Goal: Check status: Check status

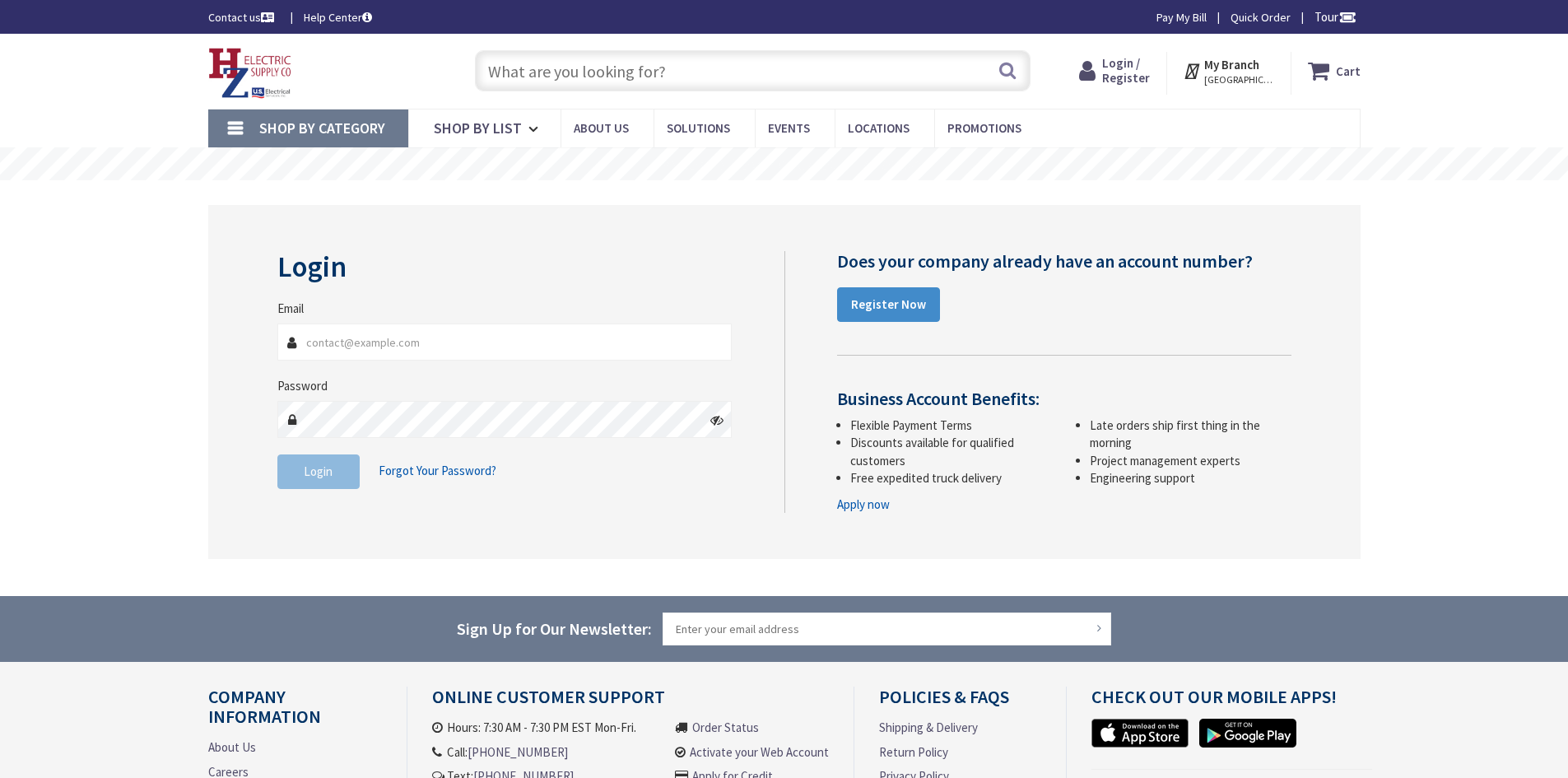
type input "scottselectric@gmail.com"
click at [313, 468] on span "Login" at bounding box center [318, 471] width 29 height 15
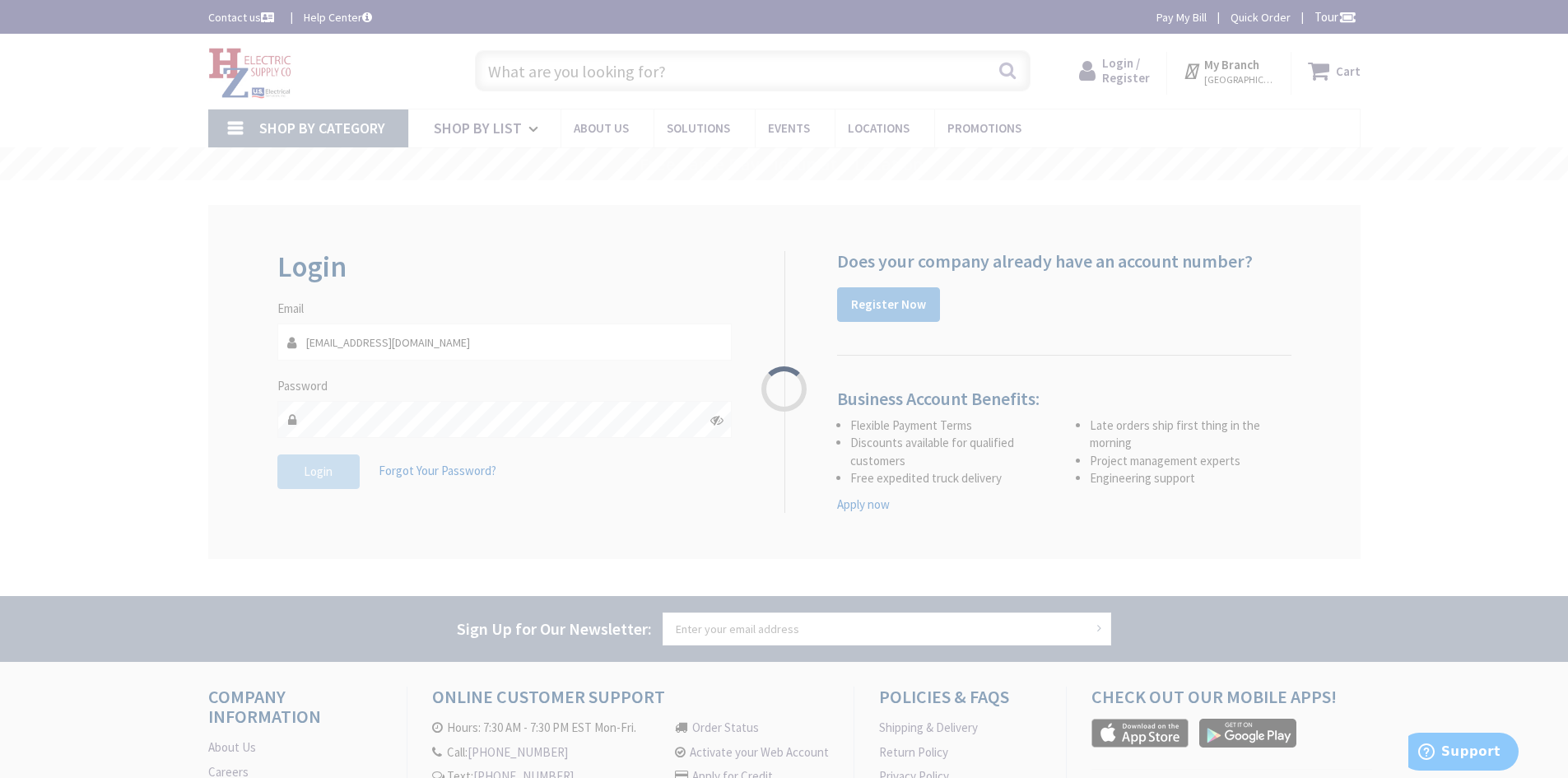
click at [313, 468] on div "Please wait..." at bounding box center [784, 389] width 1568 height 778
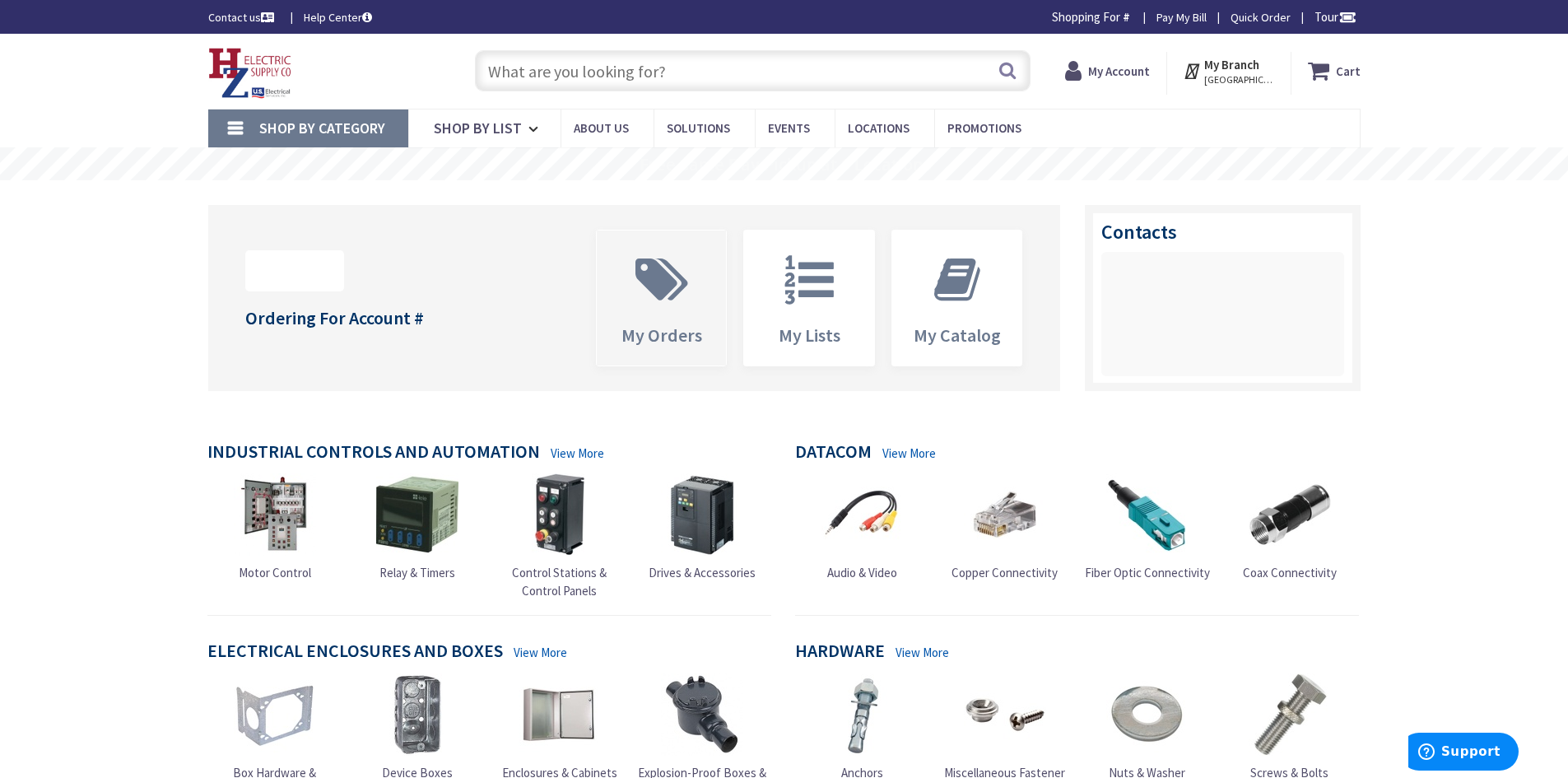
click at [715, 305] on span "My Orders" at bounding box center [662, 298] width 130 height 135
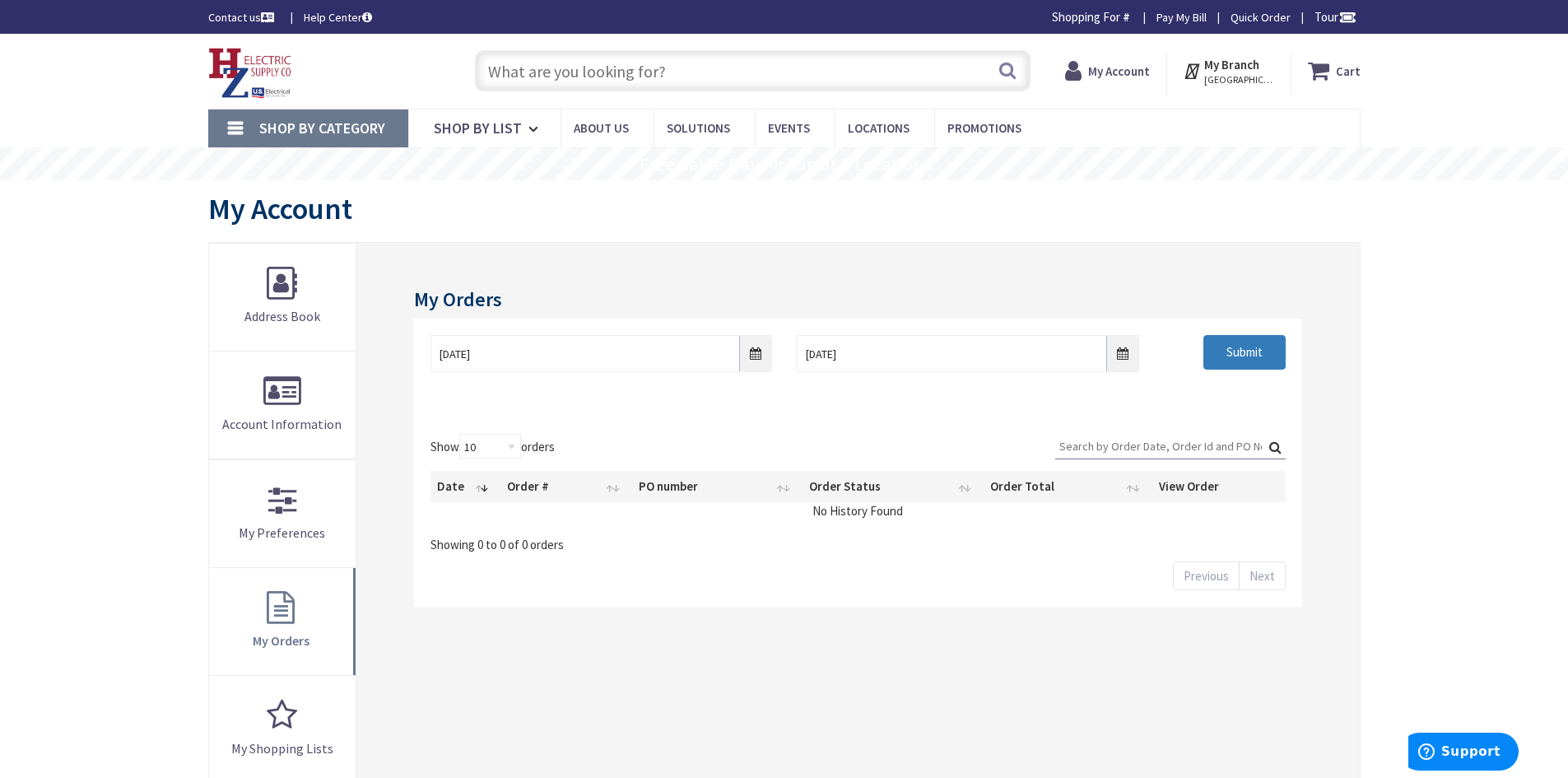
click at [1246, 355] on input "Submit" at bounding box center [1244, 353] width 82 height 34
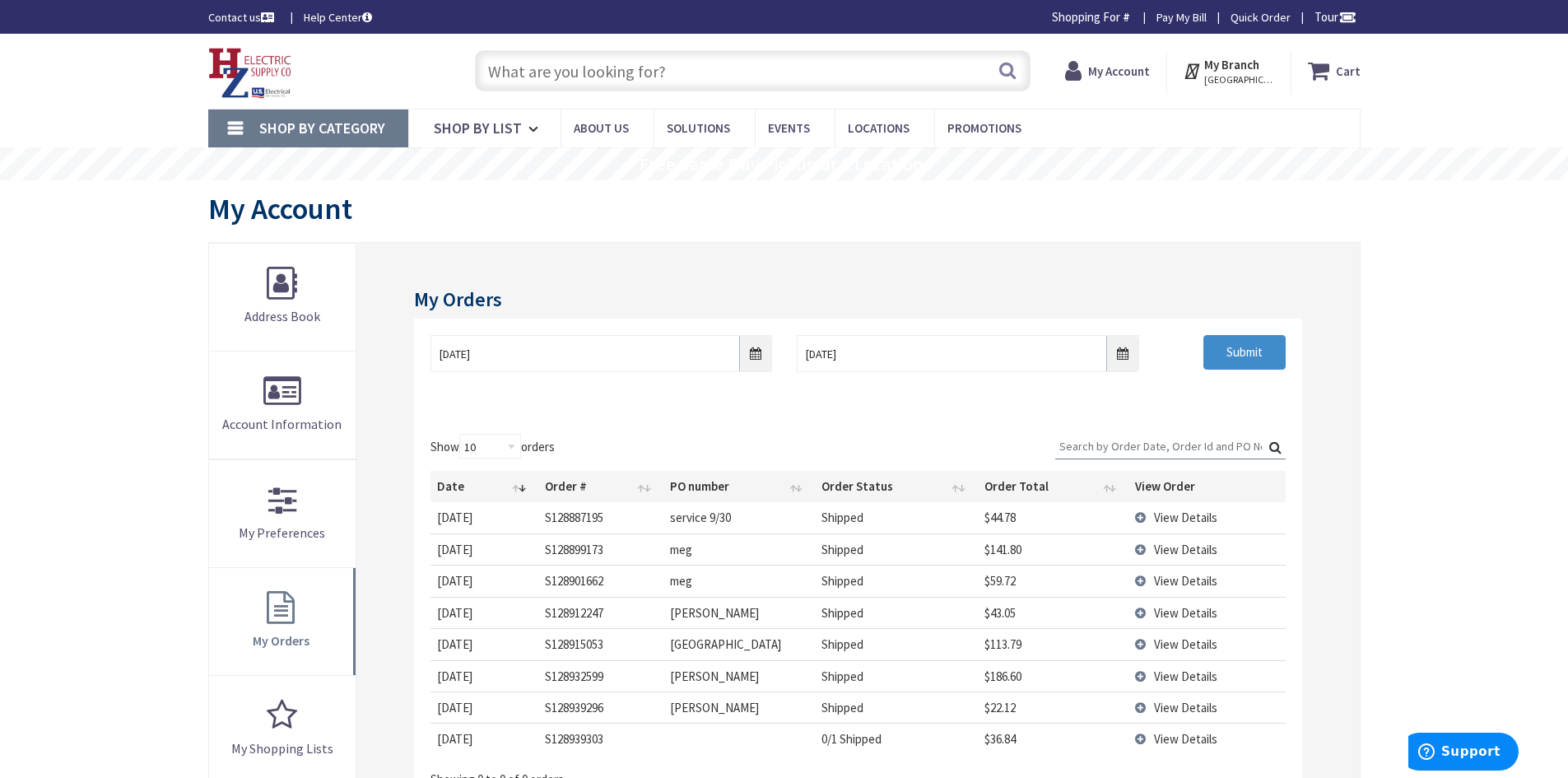
click at [460, 481] on th "Date" at bounding box center [484, 487] width 108 height 32
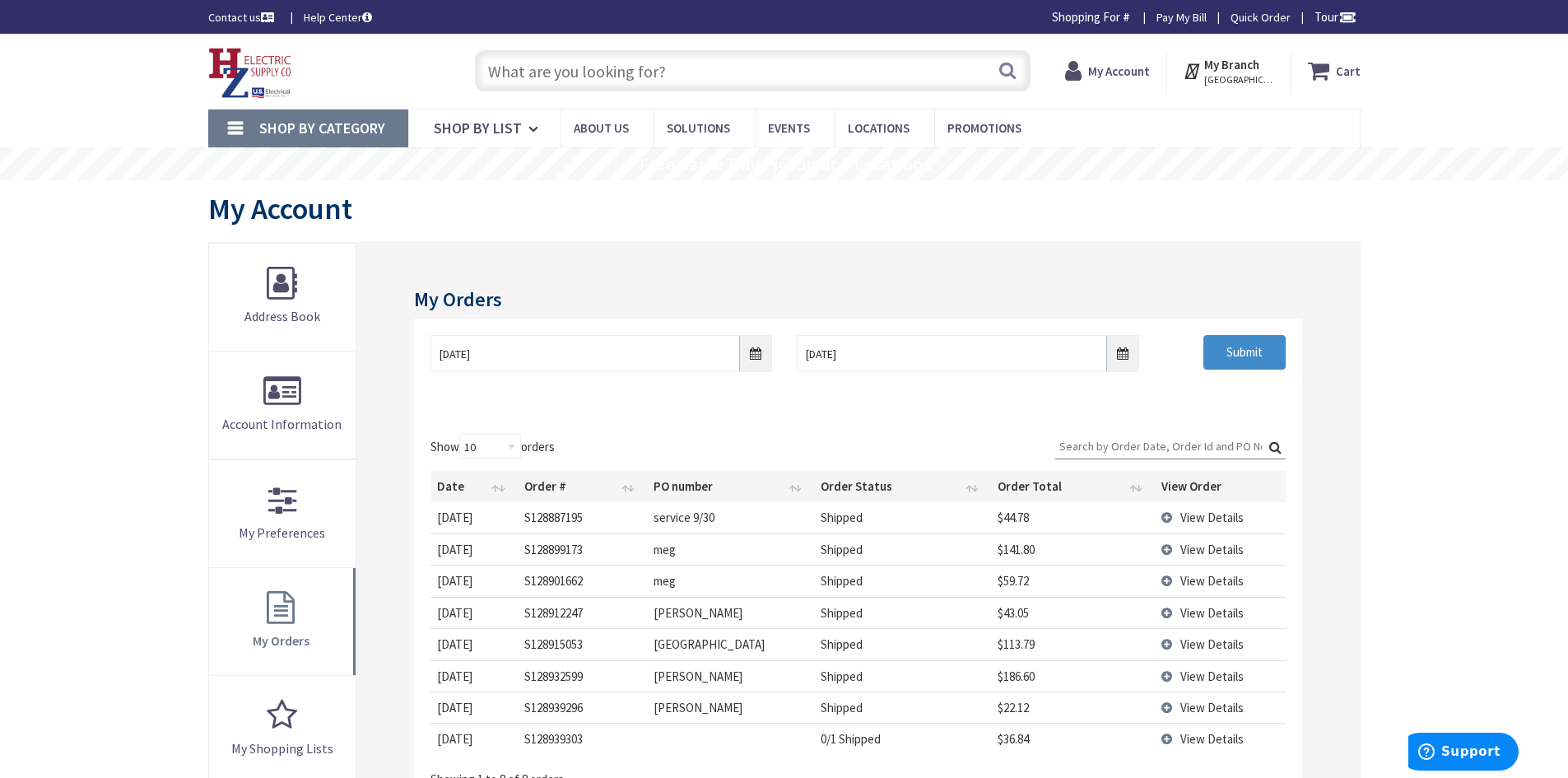
click at [488, 486] on th "Date" at bounding box center [473, 487] width 87 height 32
click at [1212, 574] on span "View Details" at bounding box center [1212, 581] width 63 height 15
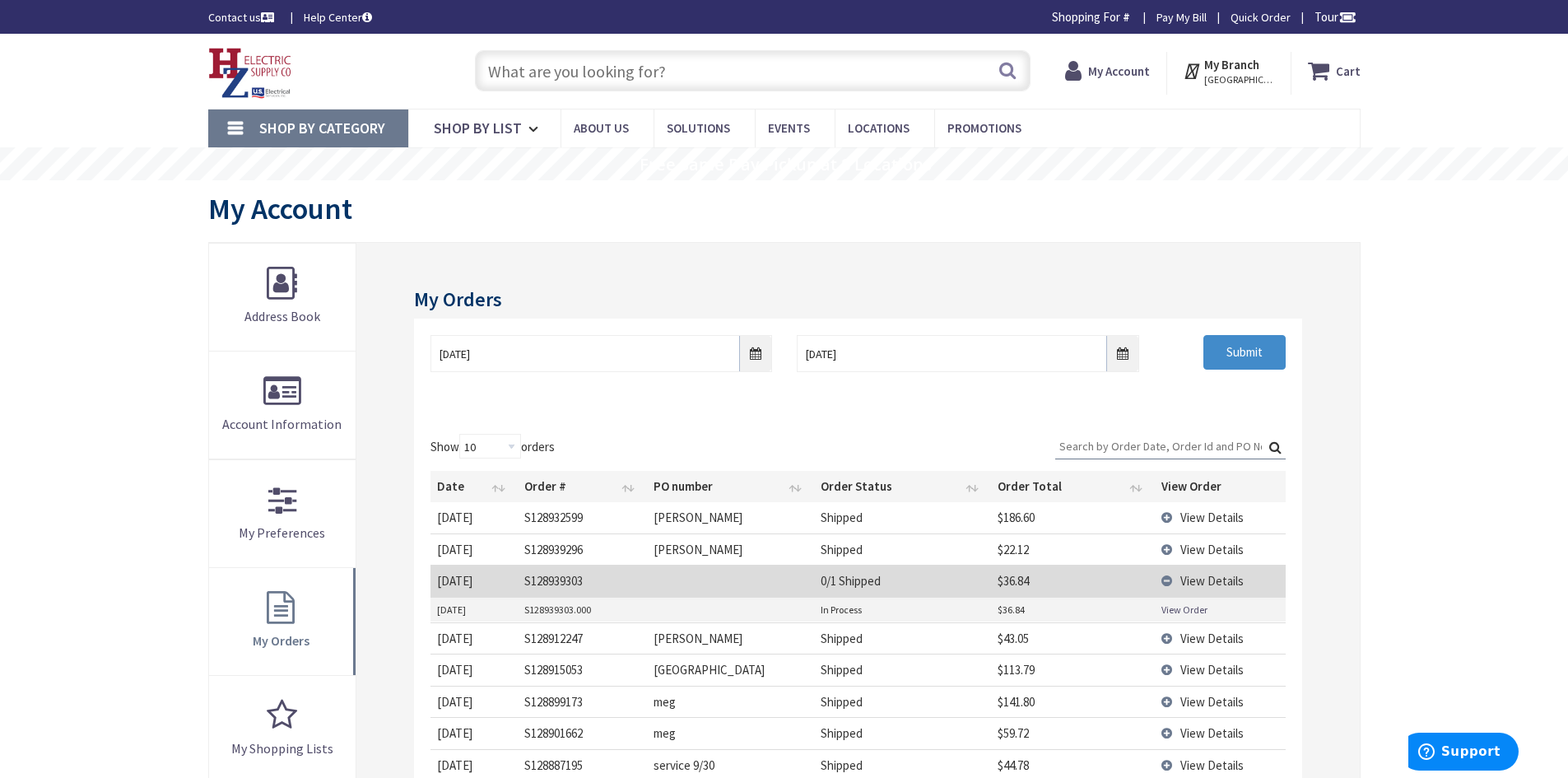
click at [1225, 542] on span "View Details" at bounding box center [1212, 549] width 63 height 15
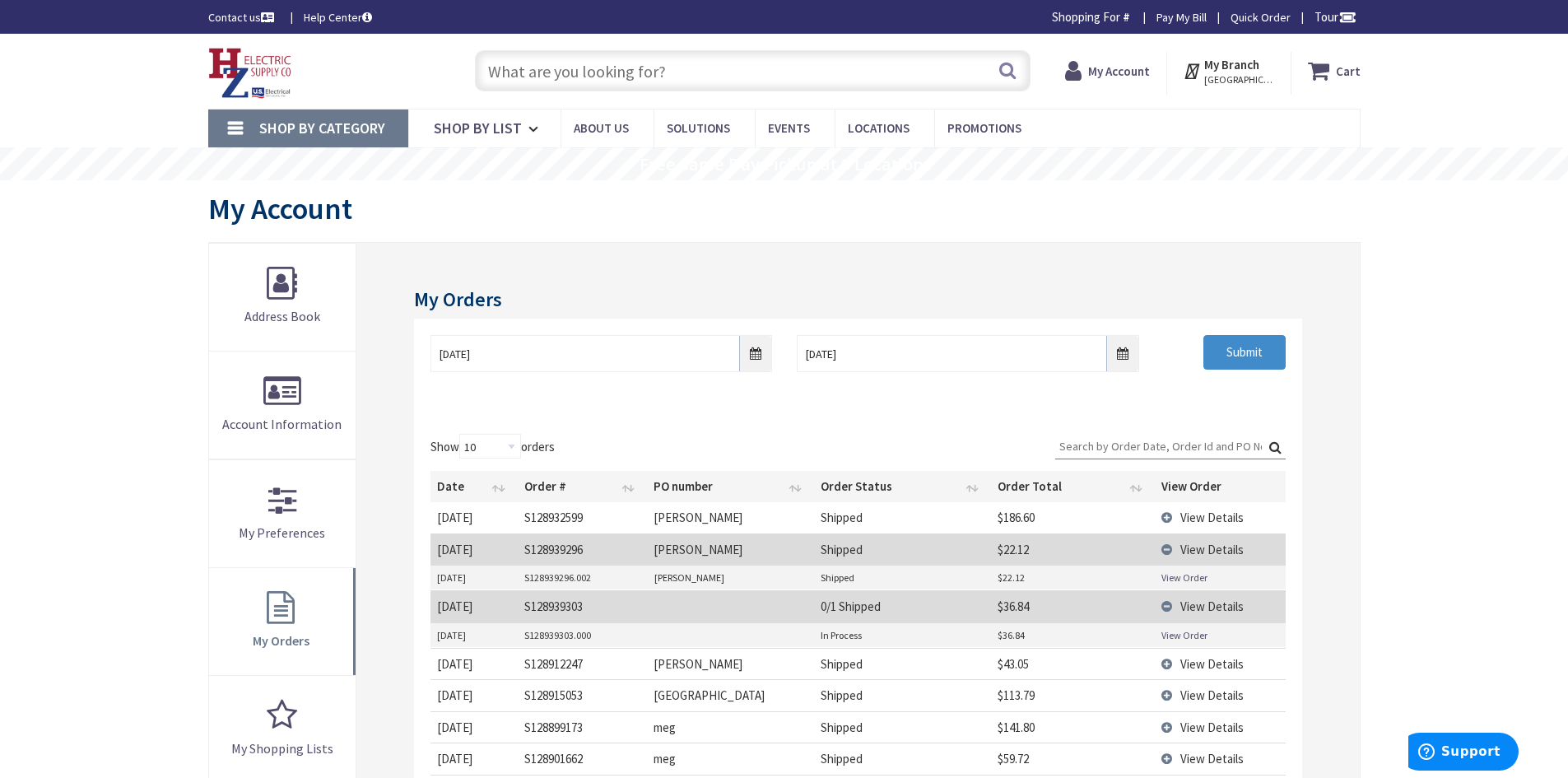
click at [1212, 506] on td "View Details" at bounding box center [1220, 517] width 130 height 31
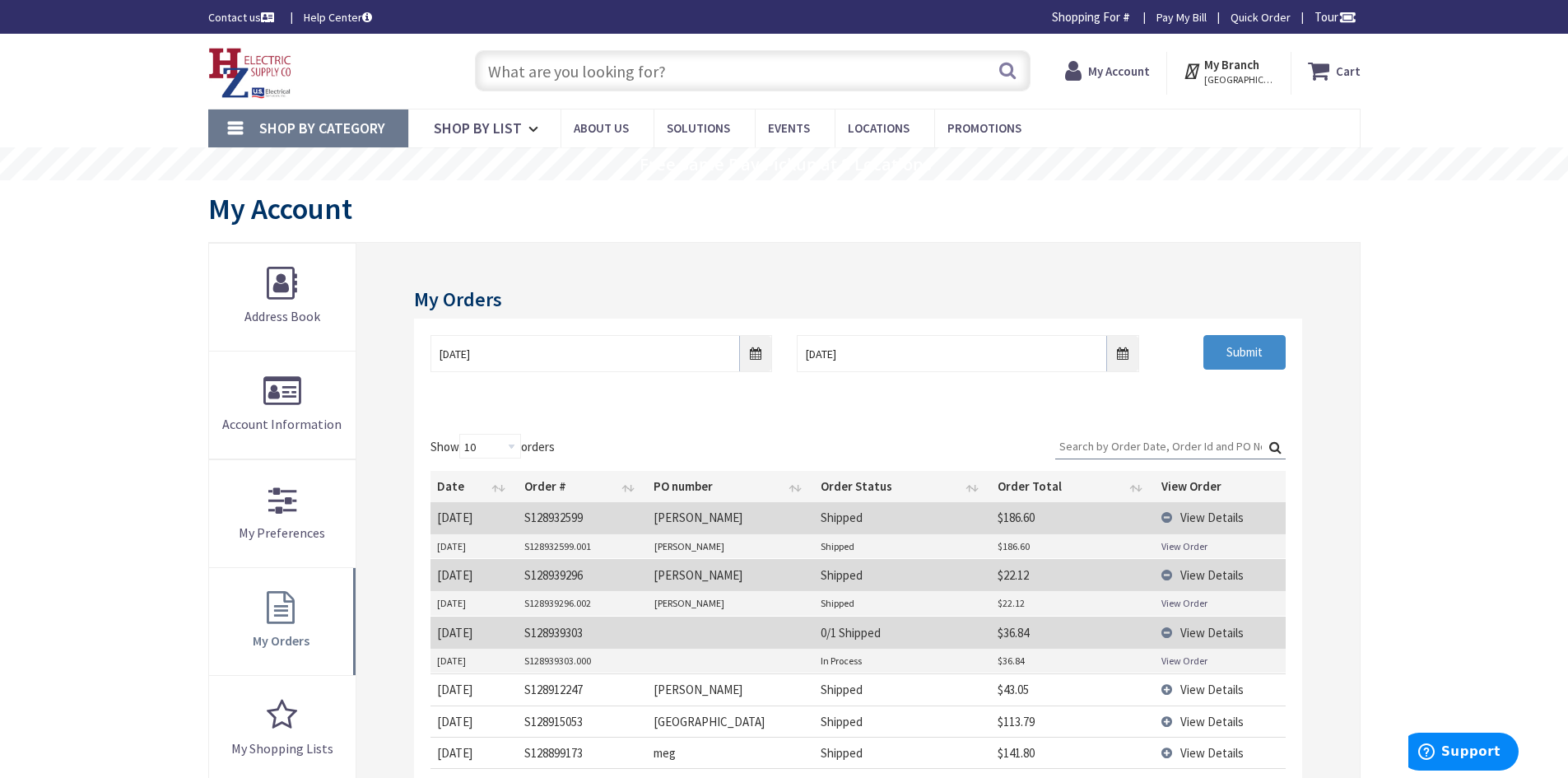
click at [1183, 600] on link "View Order" at bounding box center [1184, 603] width 46 height 14
click at [1172, 658] on link "View Order" at bounding box center [1184, 660] width 46 height 14
click at [1187, 661] on link "View Order" at bounding box center [1184, 660] width 46 height 14
click at [1178, 596] on link "View Order" at bounding box center [1184, 603] width 46 height 14
click at [677, 424] on div "Show 10 25 50 100 orders Search: Date Order # PO number Order Status Order Tota…" at bounding box center [857, 668] width 887 height 501
